Goal: Information Seeking & Learning: Check status

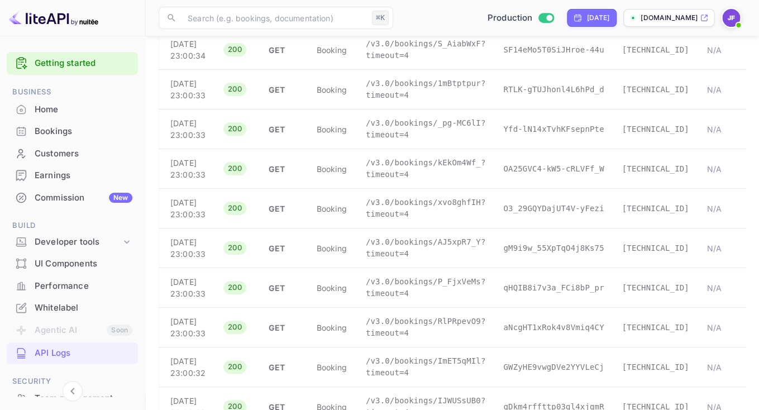
scroll to position [1655, 0]
click at [58, 117] on div "Home" at bounding box center [72, 110] width 131 height 22
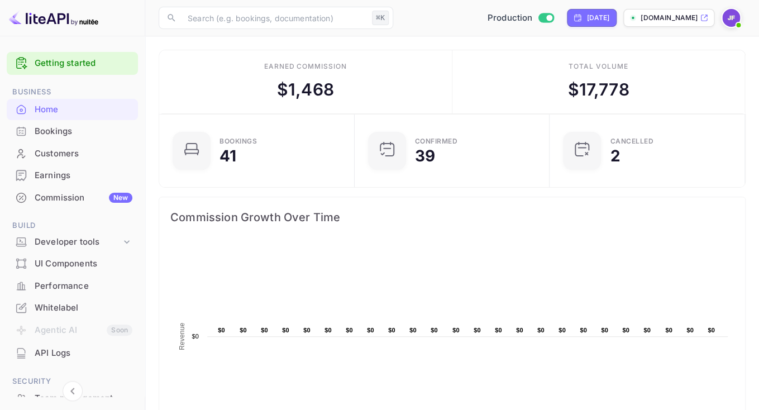
click at [61, 173] on div "Earnings" at bounding box center [84, 175] width 98 height 13
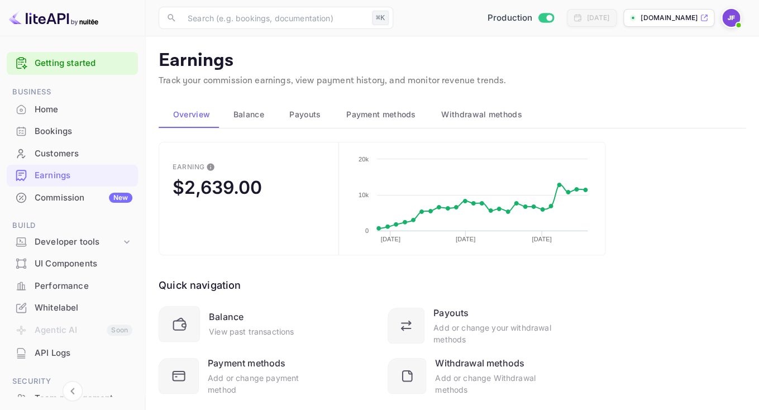
click at [313, 119] on span "Payouts" at bounding box center [304, 114] width 31 height 13
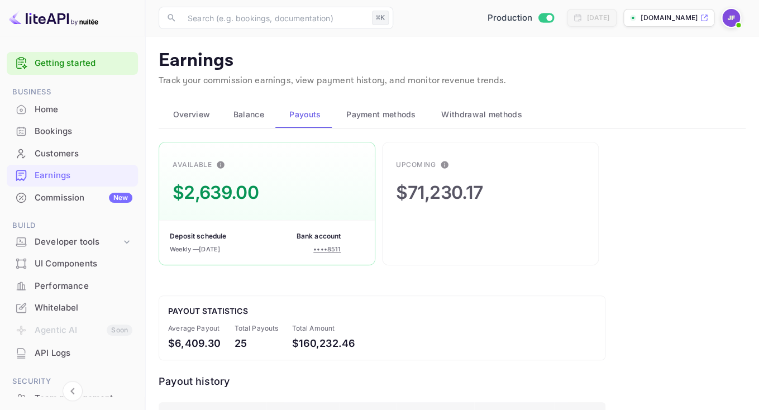
click at [56, 352] on div "API Logs" at bounding box center [84, 353] width 98 height 13
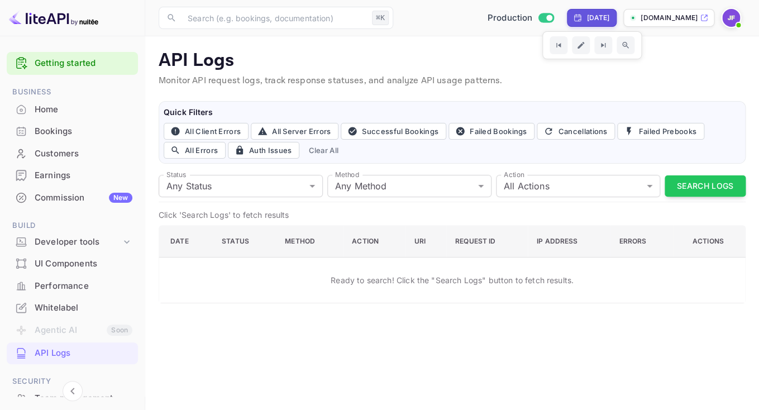
click at [586, 17] on div "[DATE]" at bounding box center [597, 18] width 23 height 10
select select "9"
select select "2025"
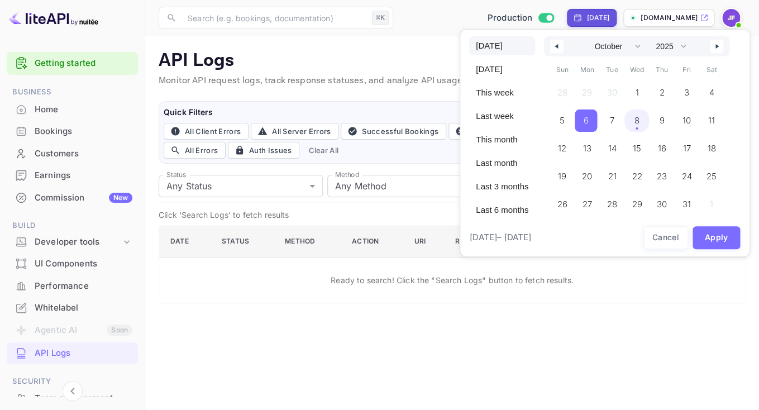
click at [499, 47] on span "[DATE]" at bounding box center [502, 45] width 66 height 19
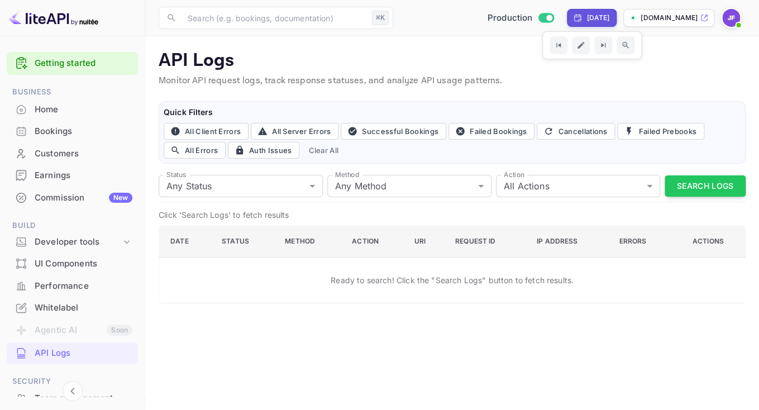
click at [586, 17] on div "[DATE]" at bounding box center [597, 18] width 23 height 10
select select "9"
select select "2025"
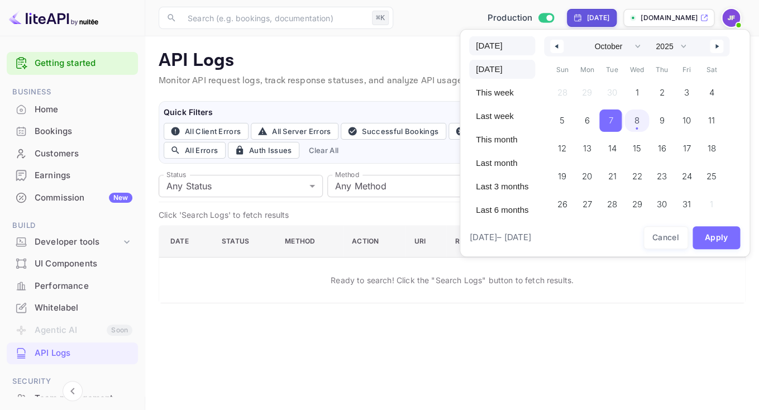
click at [500, 50] on span "[DATE]" at bounding box center [502, 45] width 66 height 19
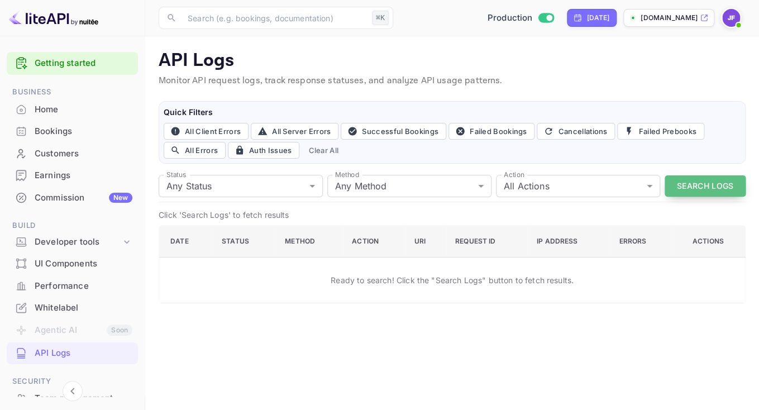
click at [690, 186] on button "Search Logs" at bounding box center [704, 186] width 81 height 22
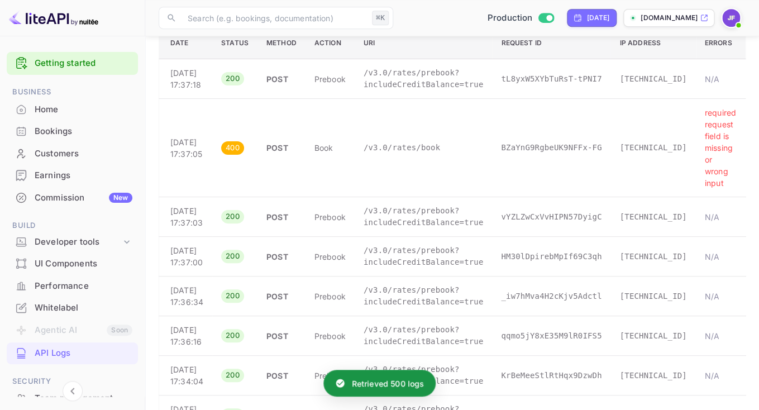
scroll to position [199, 0]
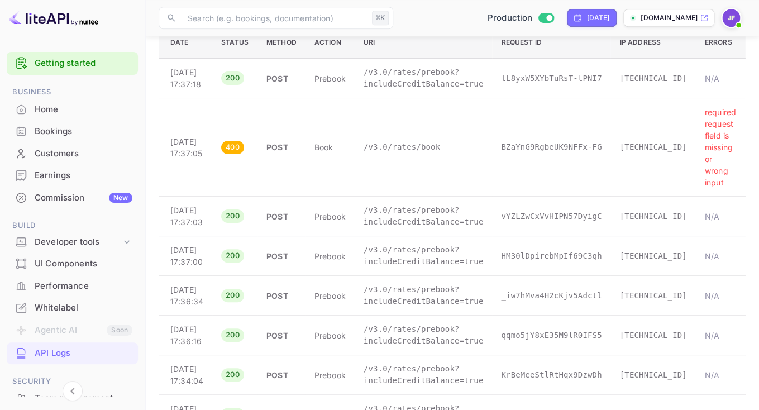
click at [409, 153] on td "/v3.0/rates/book" at bounding box center [423, 147] width 137 height 98
click at [401, 153] on p "/v3.0/rates/book" at bounding box center [423, 147] width 119 height 12
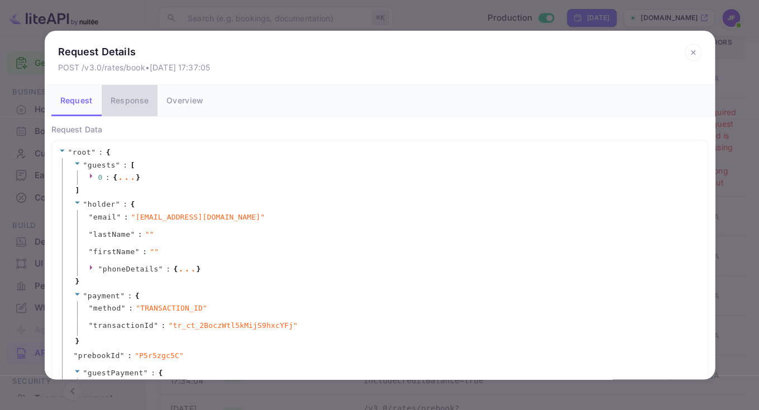
click at [135, 108] on button "Response" at bounding box center [130, 100] width 56 height 31
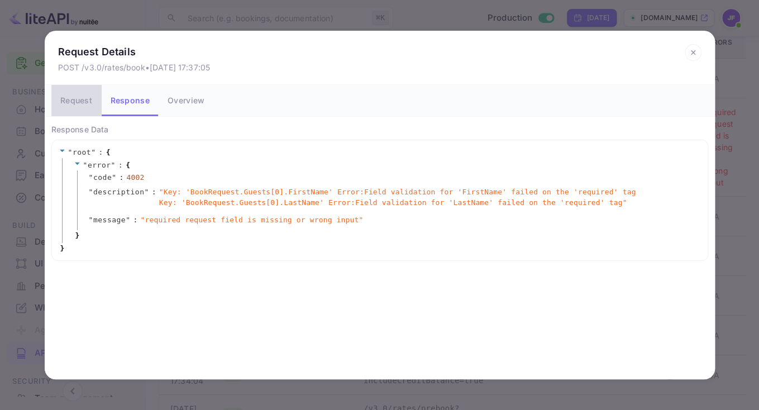
click at [89, 100] on button "Request" at bounding box center [76, 100] width 50 height 31
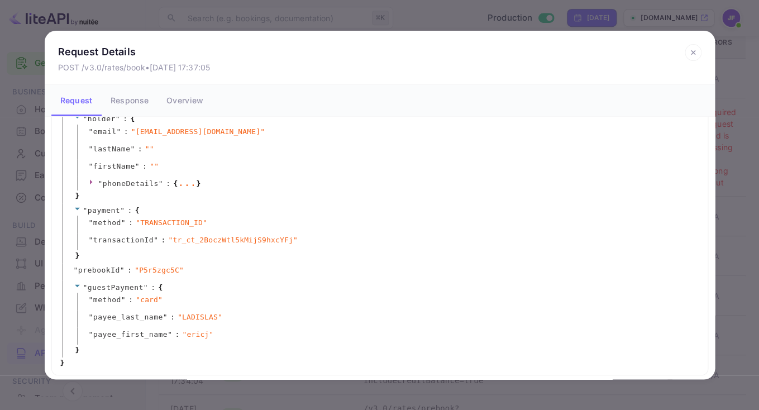
scroll to position [66, 0]
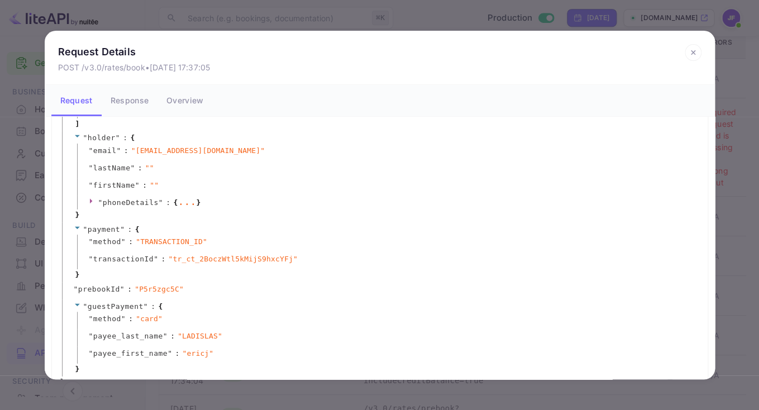
click at [155, 207] on span "" phoneDetails " :" at bounding box center [135, 202] width 75 height 11
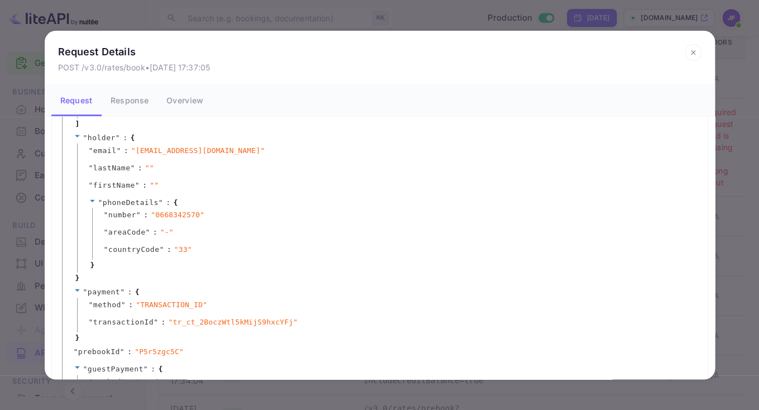
click at [692, 55] on icon at bounding box center [693, 52] width 17 height 17
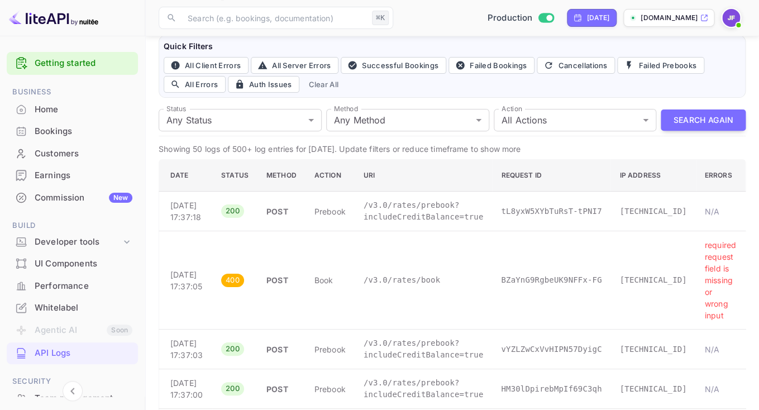
scroll to position [63, 0]
